Goal: Navigation & Orientation: Find specific page/section

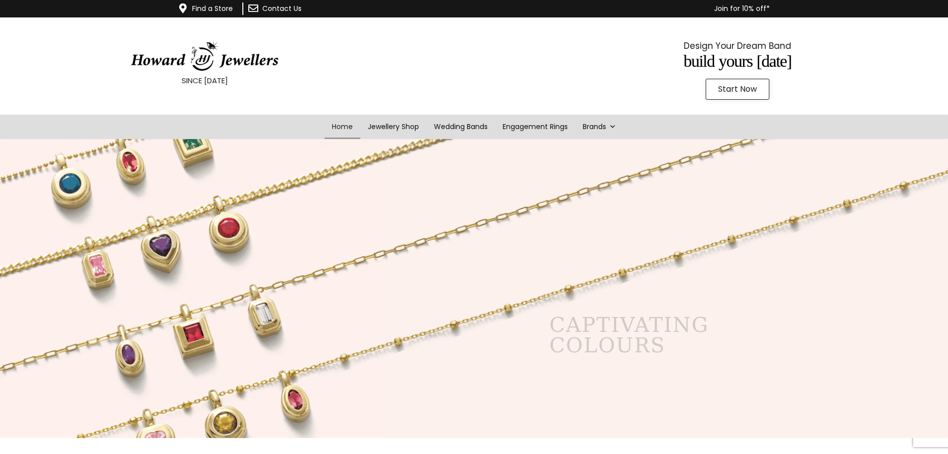
click at [275, 8] on link "Contact Us" at bounding box center [281, 8] width 39 height 10
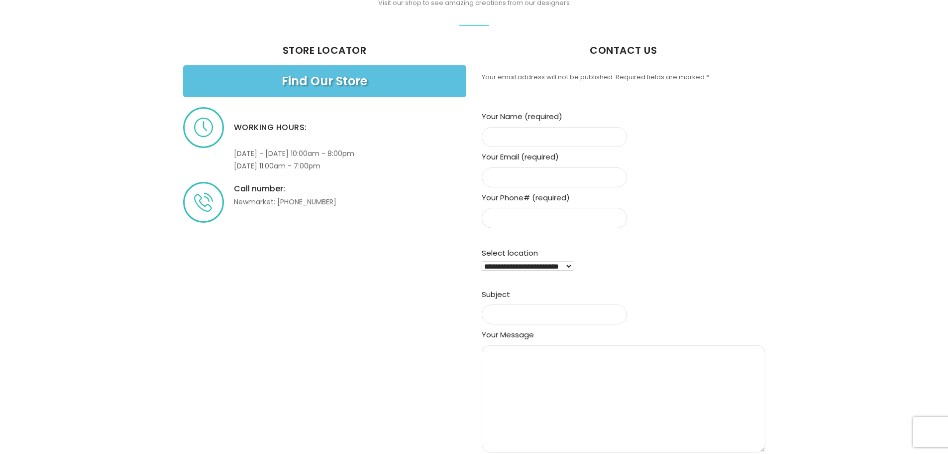
scroll to position [249, 0]
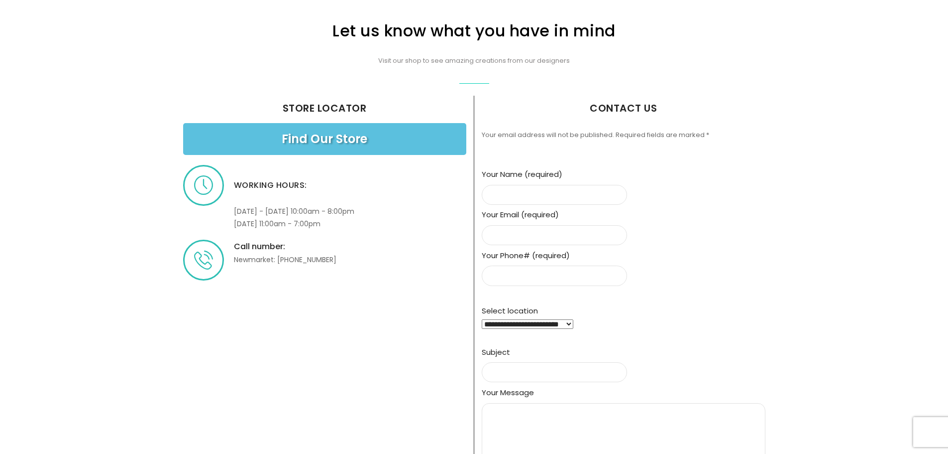
click at [319, 144] on span "Find Our Store" at bounding box center [325, 139] width 86 height 12
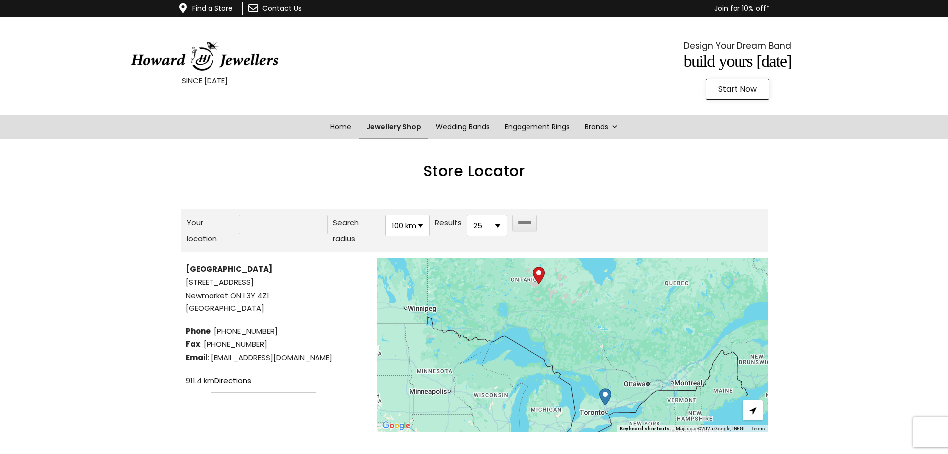
click at [376, 124] on link "Jewellery Shop" at bounding box center [394, 127] width 70 height 24
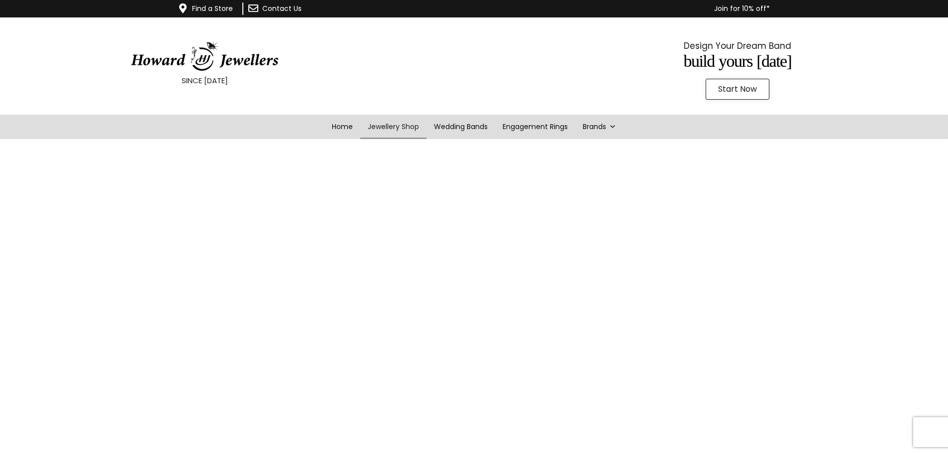
click at [242, 57] on img at bounding box center [204, 56] width 149 height 31
